Goal: Task Accomplishment & Management: Use online tool/utility

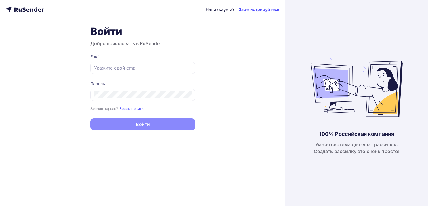
type input "[EMAIL_ADDRESS][DOMAIN_NAME]"
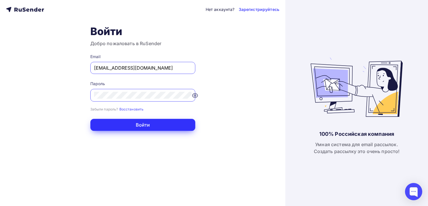
click at [150, 124] on button "Войти" at bounding box center [142, 125] width 105 height 12
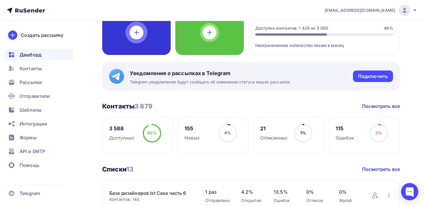
scroll to position [86, 0]
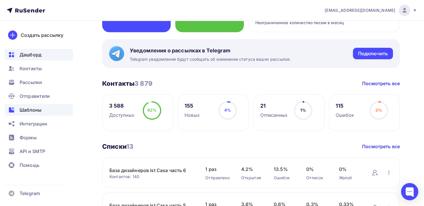
click at [33, 110] on span "Шаблоны" at bounding box center [31, 109] width 22 height 7
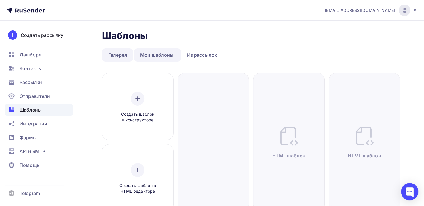
click at [117, 48] on link "Галерея" at bounding box center [117, 54] width 31 height 13
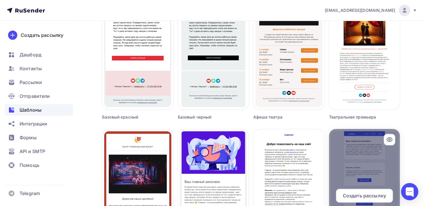
scroll to position [259, 0]
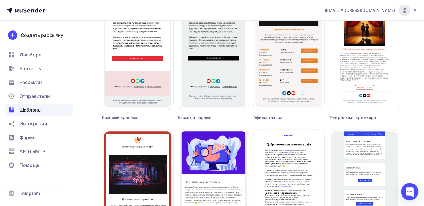
click at [412, 57] on div "Шаблоны Шаблоны Галерея Мои шаблоны Из рассылок Создать шаблон в конструкторе С…" at bounding box center [212, 52] width 424 height 581
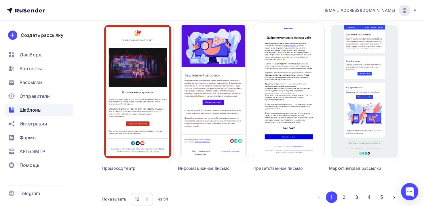
scroll to position [374, 0]
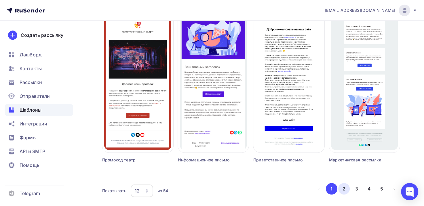
click at [345, 189] on button "2" at bounding box center [344, 189] width 12 height 12
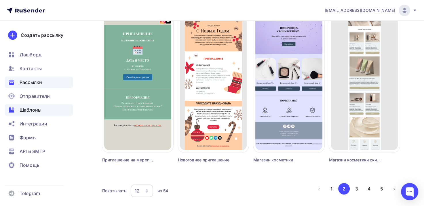
click at [41, 86] on div "Рассылки" at bounding box center [39, 83] width 68 height 12
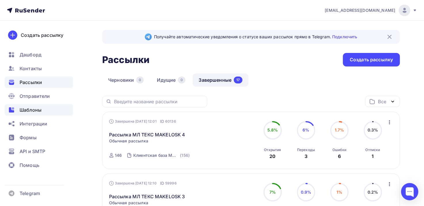
click at [36, 110] on span "Шаблоны" at bounding box center [31, 109] width 22 height 7
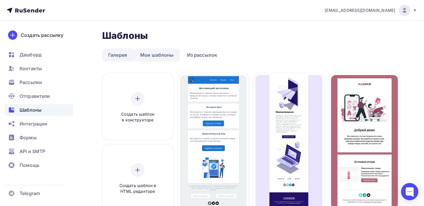
click at [170, 51] on link "Мои шаблоны" at bounding box center [157, 54] width 46 height 13
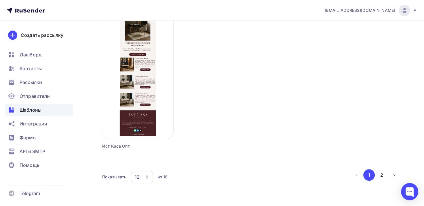
scroll to position [547, 0]
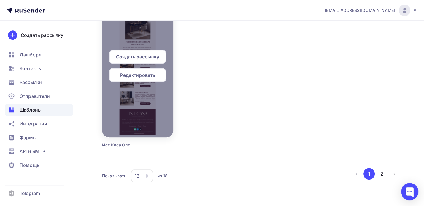
click at [153, 52] on div "Создать рассылку" at bounding box center [137, 57] width 57 height 14
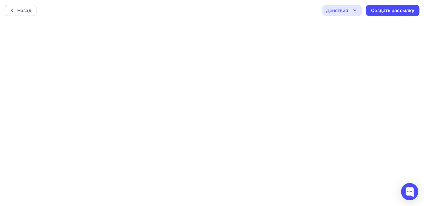
click at [355, 10] on icon "button" at bounding box center [354, 10] width 2 height 1
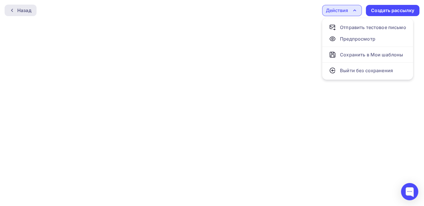
click at [9, 10] on div "Назад" at bounding box center [21, 11] width 32 height 12
